Goal: Check status: Check status

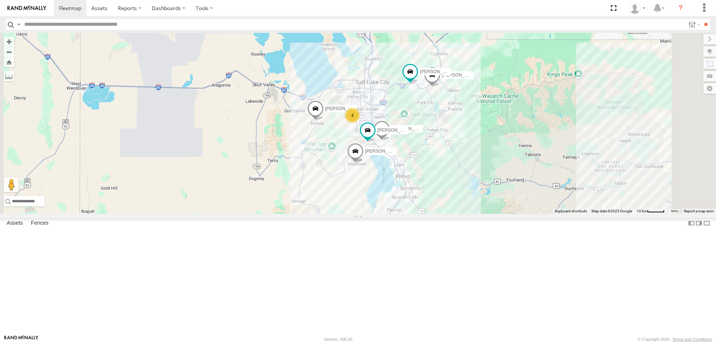
drag, startPoint x: 498, startPoint y: 226, endPoint x: 442, endPoint y: 163, distance: 84.8
click at [448, 169] on div "JORGE 2020 F350 GT2 RUBEN 2017 E350 GT1 Justin -2023 F150 MITCH 2017 F150 JARED…" at bounding box center [358, 123] width 716 height 181
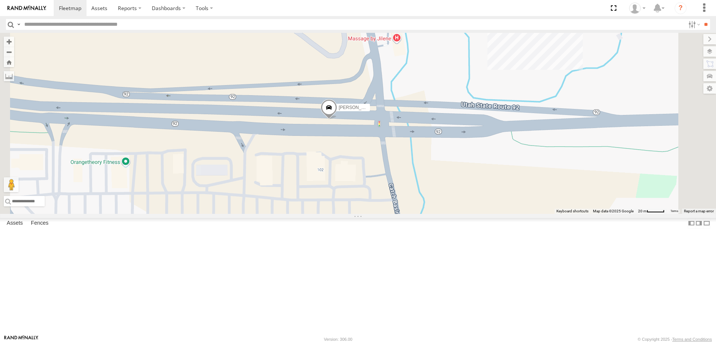
click at [337, 119] on span at bounding box center [329, 109] width 16 height 20
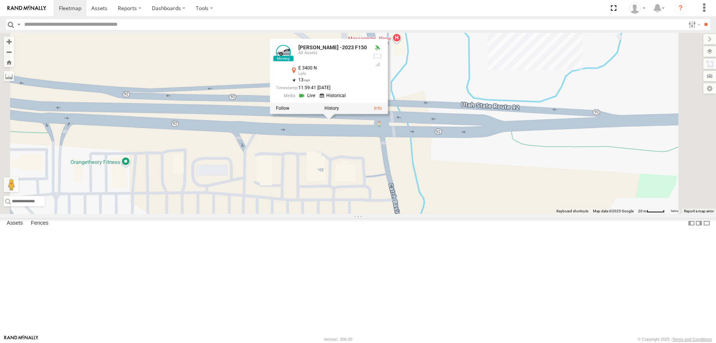
click at [348, 99] on link at bounding box center [334, 95] width 28 height 7
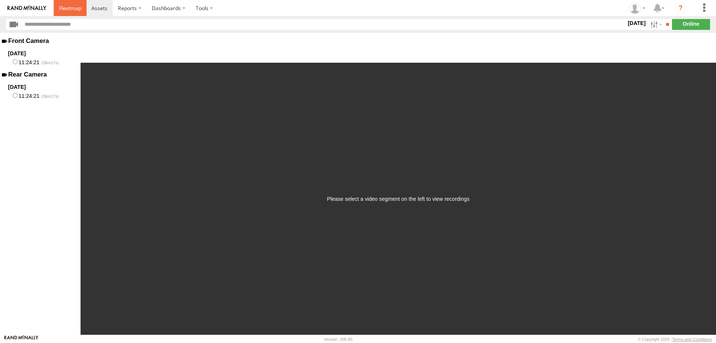
click at [72, 7] on span at bounding box center [70, 7] width 22 height 7
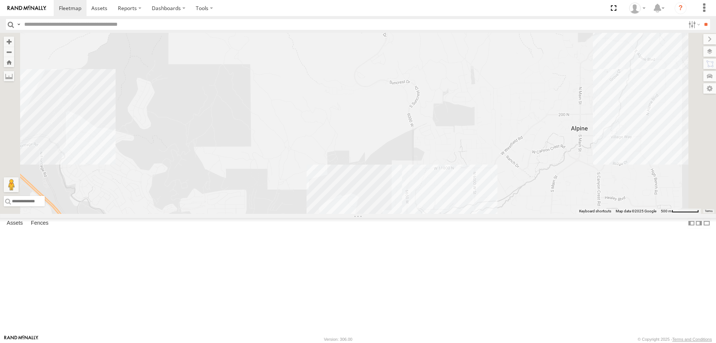
click at [427, 243] on label "[PERSON_NAME] -2023 F150" at bounding box center [408, 238] width 37 height 7
click at [396, 242] on label at bounding box center [389, 239] width 15 height 5
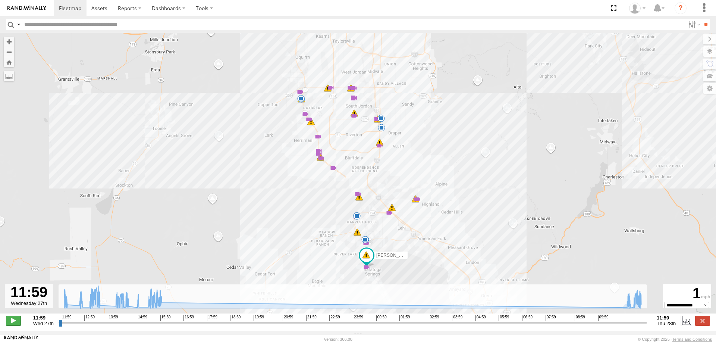
click at [16, 325] on span at bounding box center [13, 321] width 15 height 10
drag, startPoint x: 68, startPoint y: 325, endPoint x: 624, endPoint y: 324, distance: 555.5
click at [624, 324] on input "range" at bounding box center [353, 322] width 589 height 7
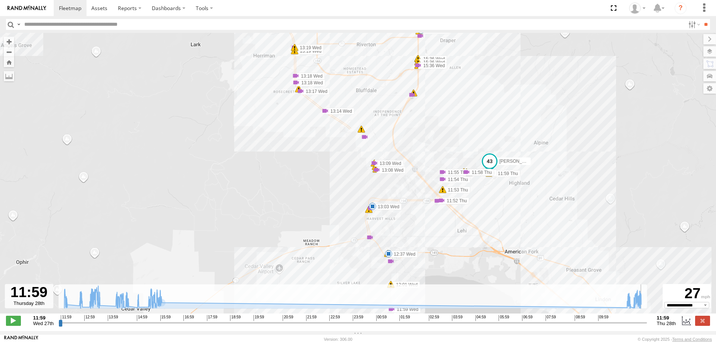
type input "**********"
click at [69, 6] on span at bounding box center [70, 7] width 22 height 7
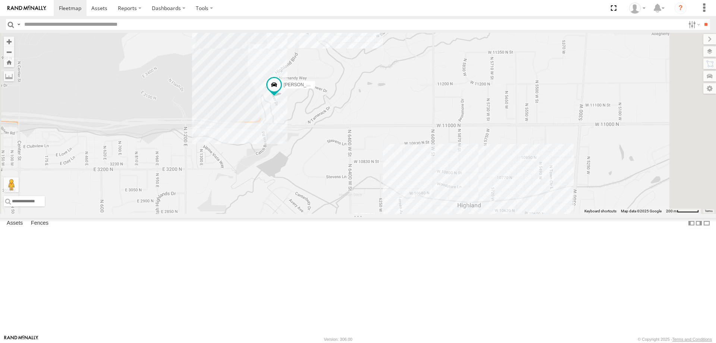
click at [373, 76] on div "[PERSON_NAME] 2020 F350 GT2 [PERSON_NAME] 2017 E350 GT1 [PERSON_NAME] -2023 F15…" at bounding box center [358, 123] width 716 height 181
click at [423, 157] on div "JORGE 2020 F350 GT2 RUBEN 2017 E350 GT1 Justin -2023 F150 MITCH 2017 F150 JARED…" at bounding box center [358, 123] width 716 height 181
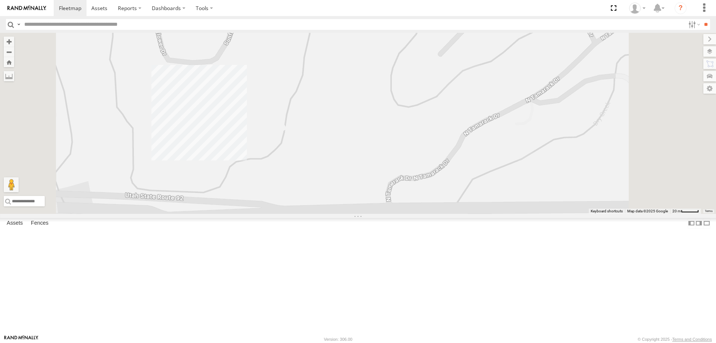
click at [269, 163] on div "JORGE 2020 F350 GT2 RUBEN 2017 E350 GT1 Justin -2023 F150 MITCH 2017 F150 JARED…" at bounding box center [358, 123] width 716 height 181
